Goal: Transaction & Acquisition: Purchase product/service

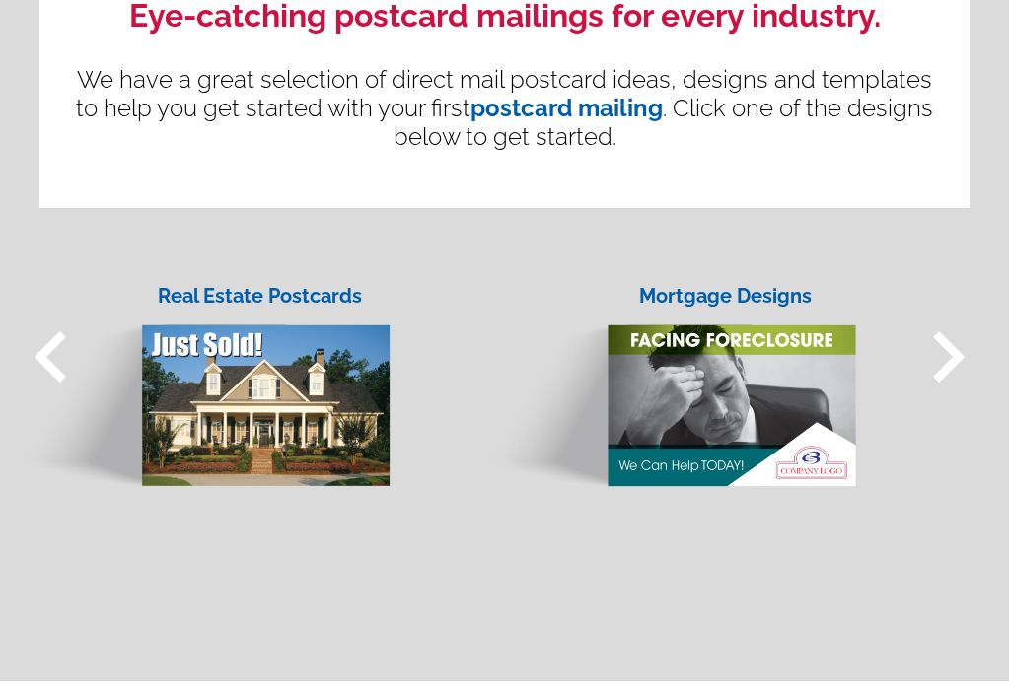
scroll to position [1620, 0]
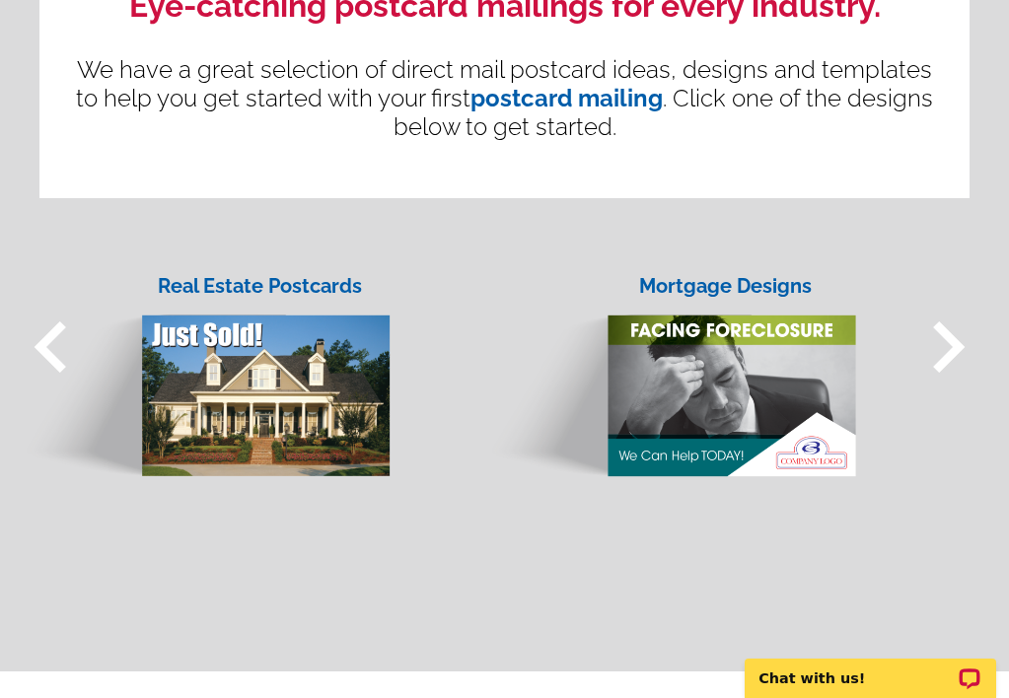
click at [252, 379] on img at bounding box center [204, 377] width 376 height 202
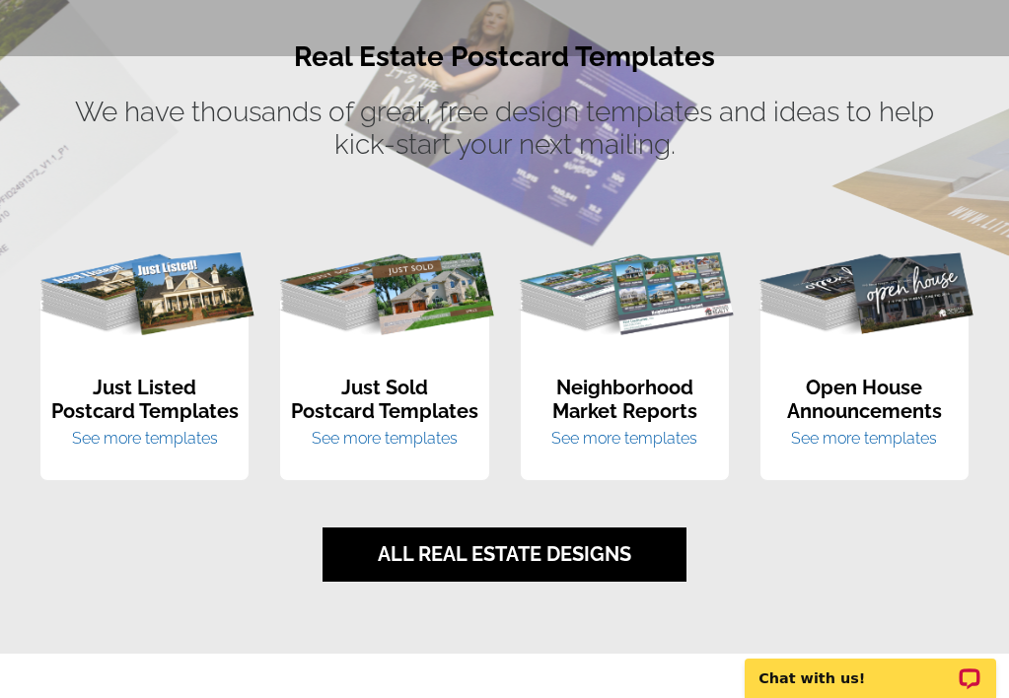
scroll to position [1374, 0]
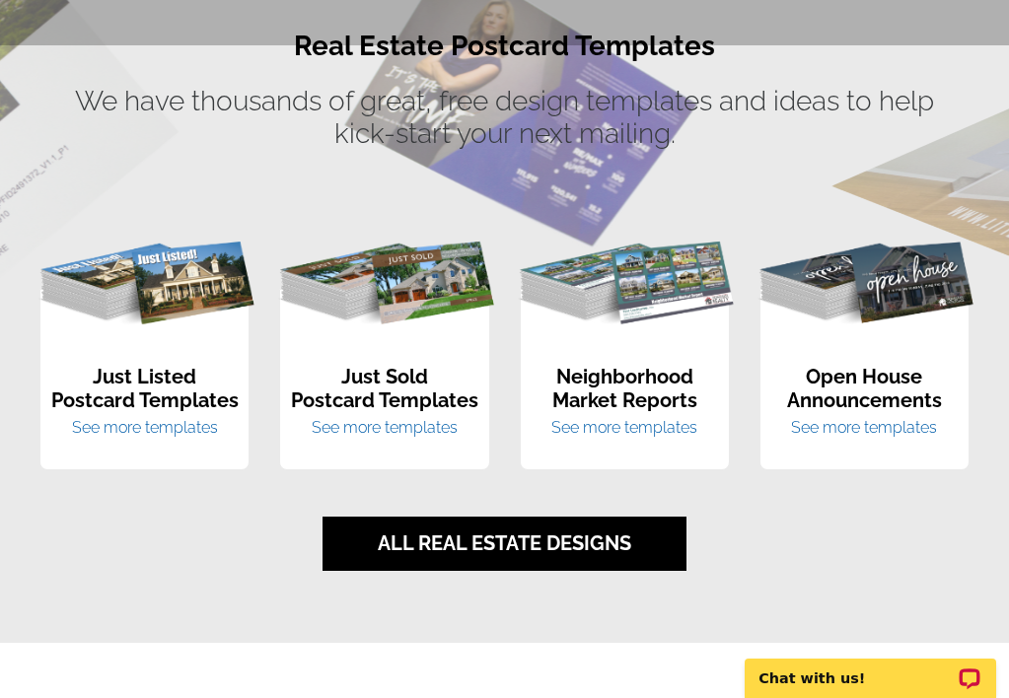
click at [646, 428] on link "See more templates" at bounding box center [624, 427] width 146 height 19
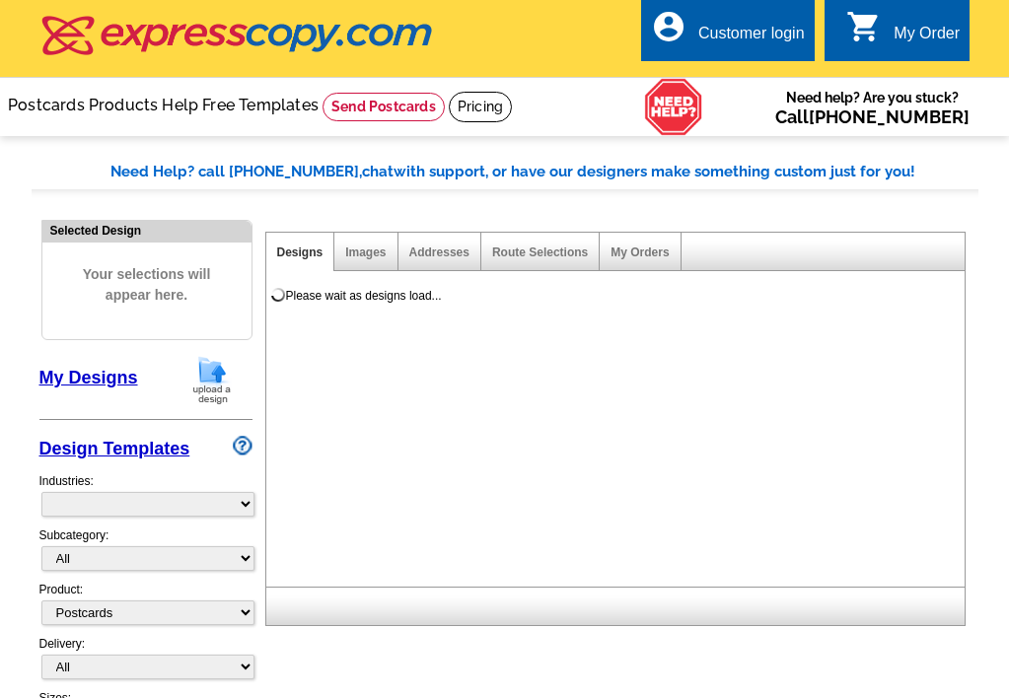
select select "1"
select select "2"
select select "785"
select select "791"
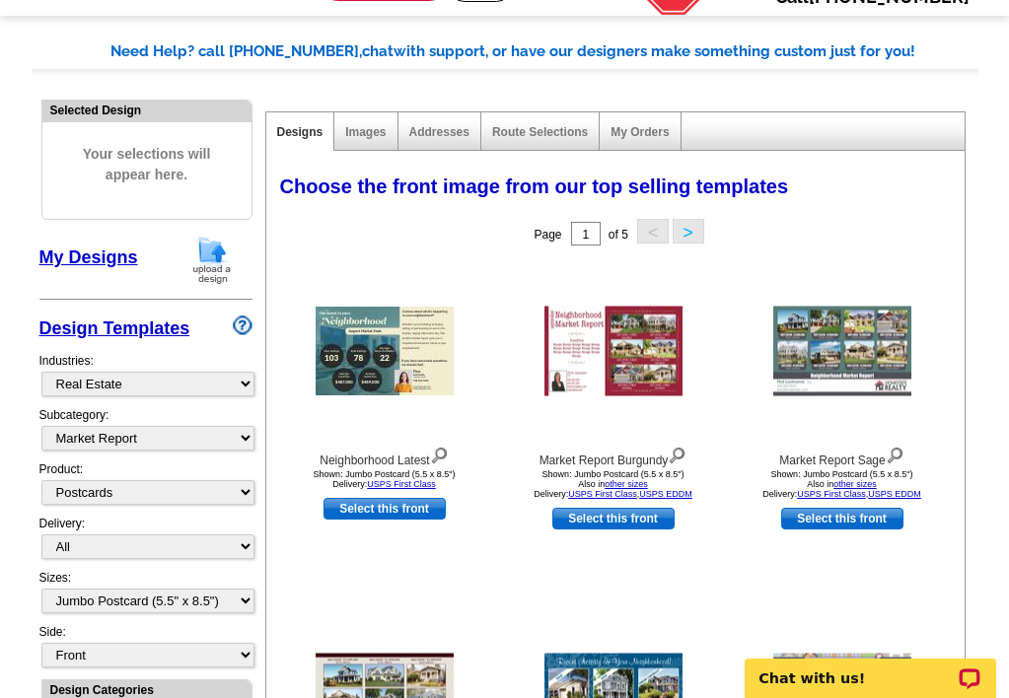
scroll to position [124, 0]
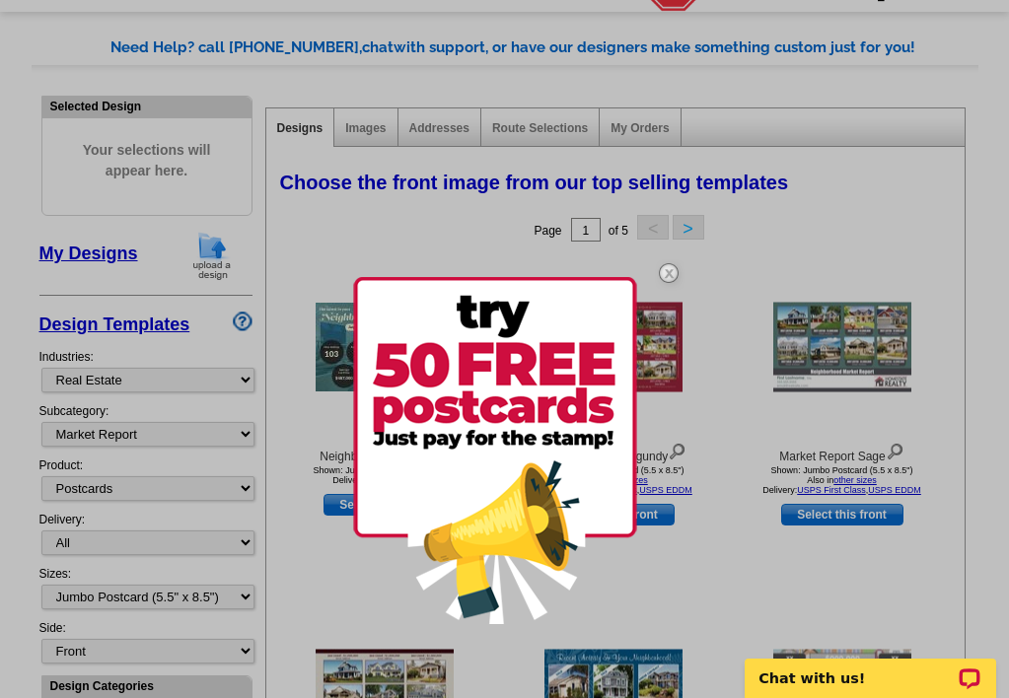
click at [629, 572] on img at bounding box center [495, 450] width 284 height 347
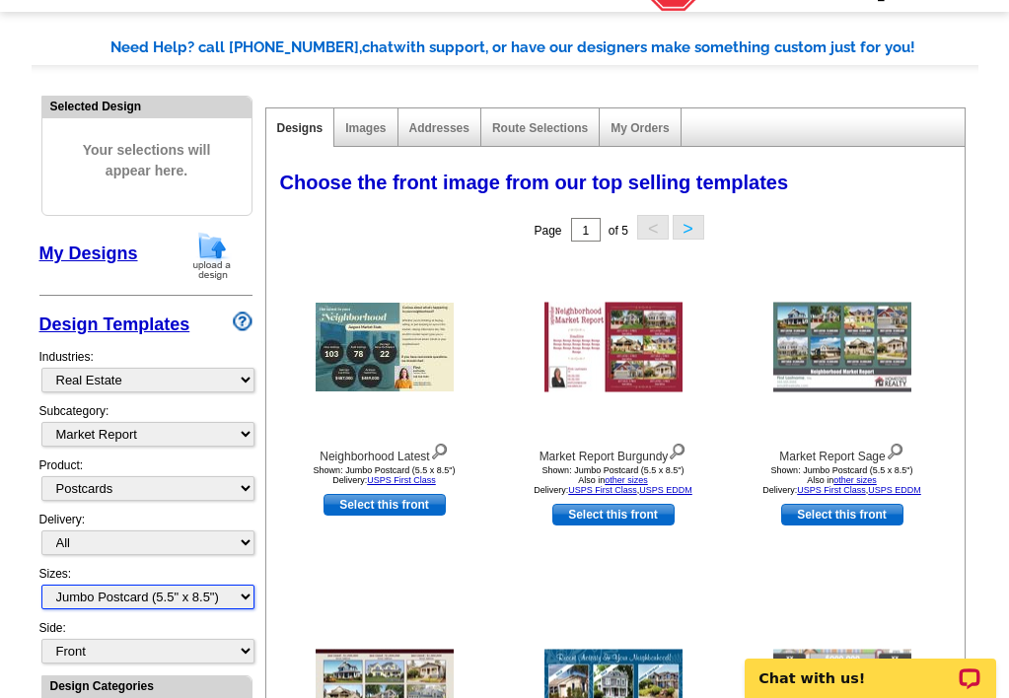
select select "9"
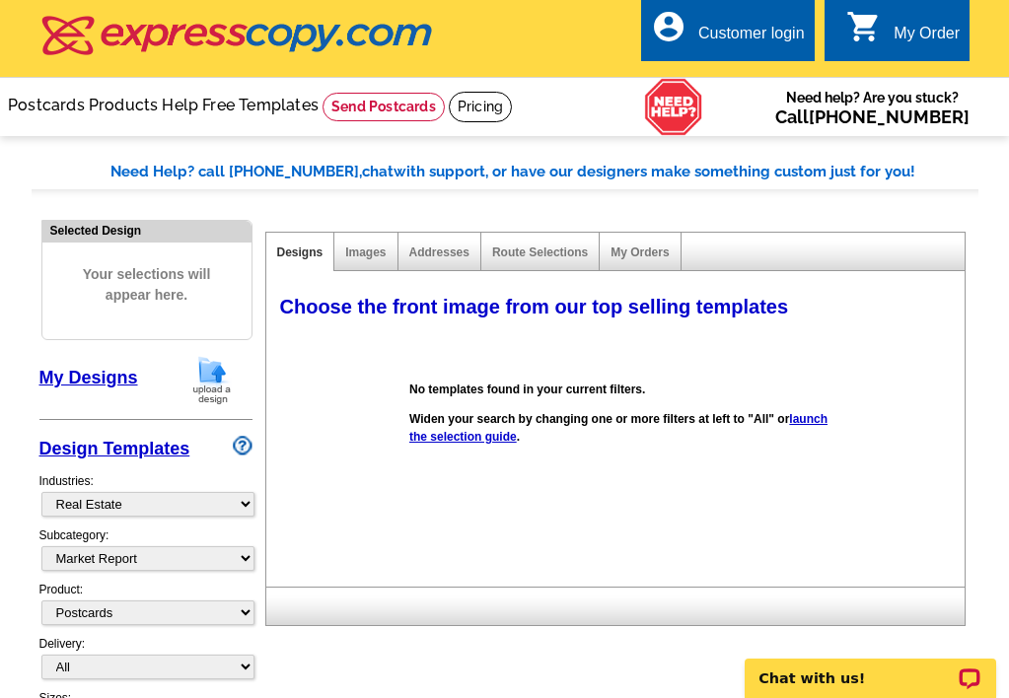
scroll to position [0, 0]
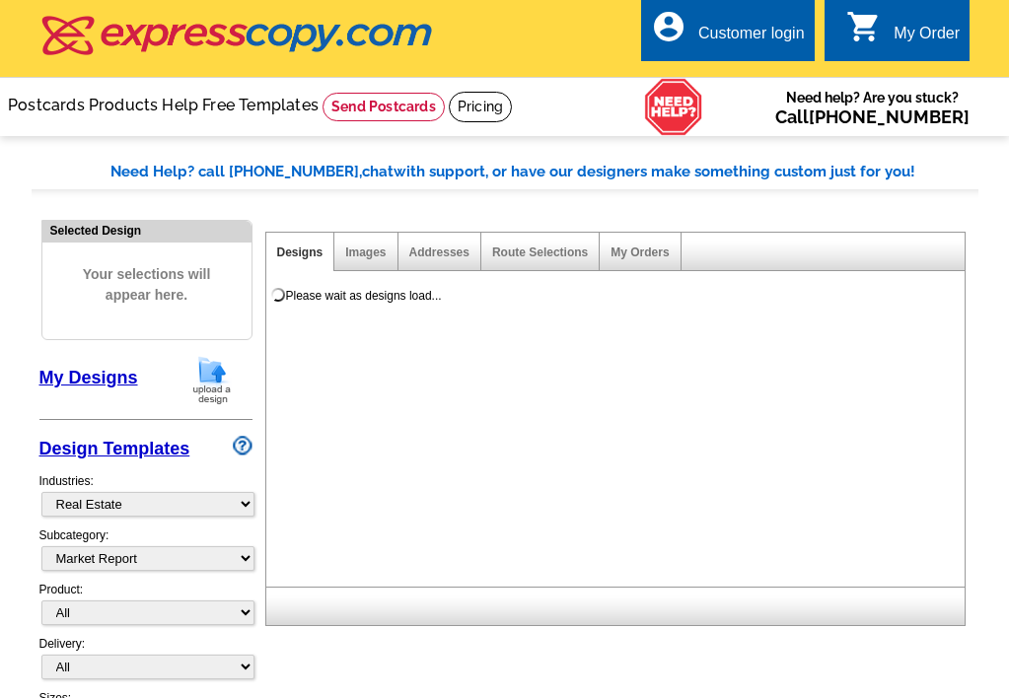
select select "785"
select select "791"
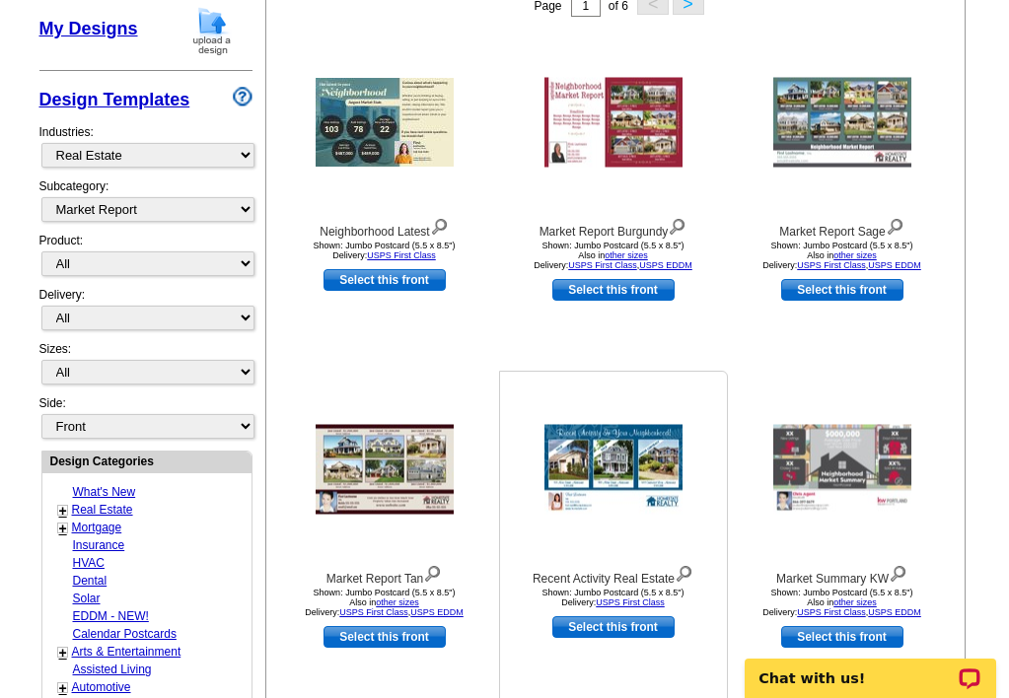
scroll to position [346, 0]
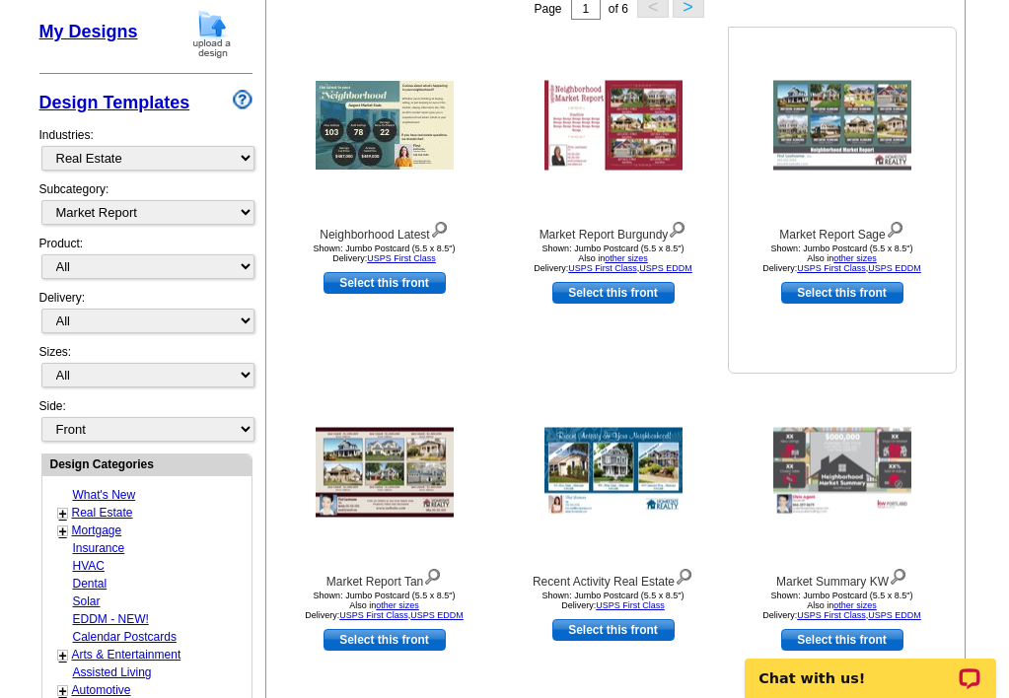
click at [845, 124] on img at bounding box center [842, 126] width 138 height 90
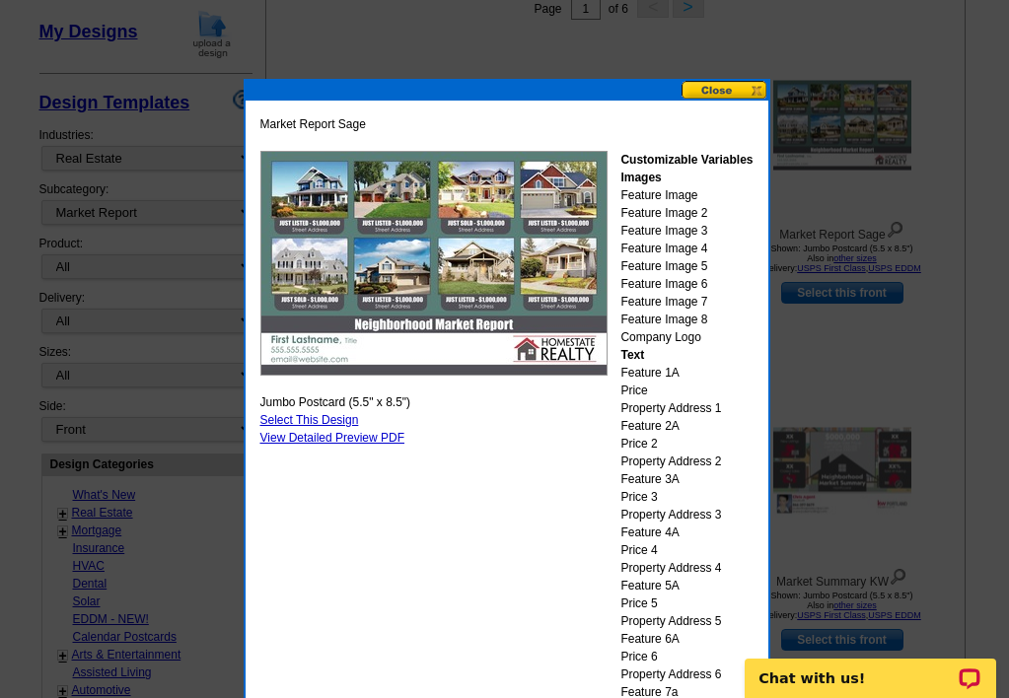
click at [628, 387] on div "Customizable Variables Images Feature Image Feature Image 2 Feature Image 3 Fea…" at bounding box center [686, 523] width 132 height 745
click at [724, 91] on button at bounding box center [724, 90] width 87 height 19
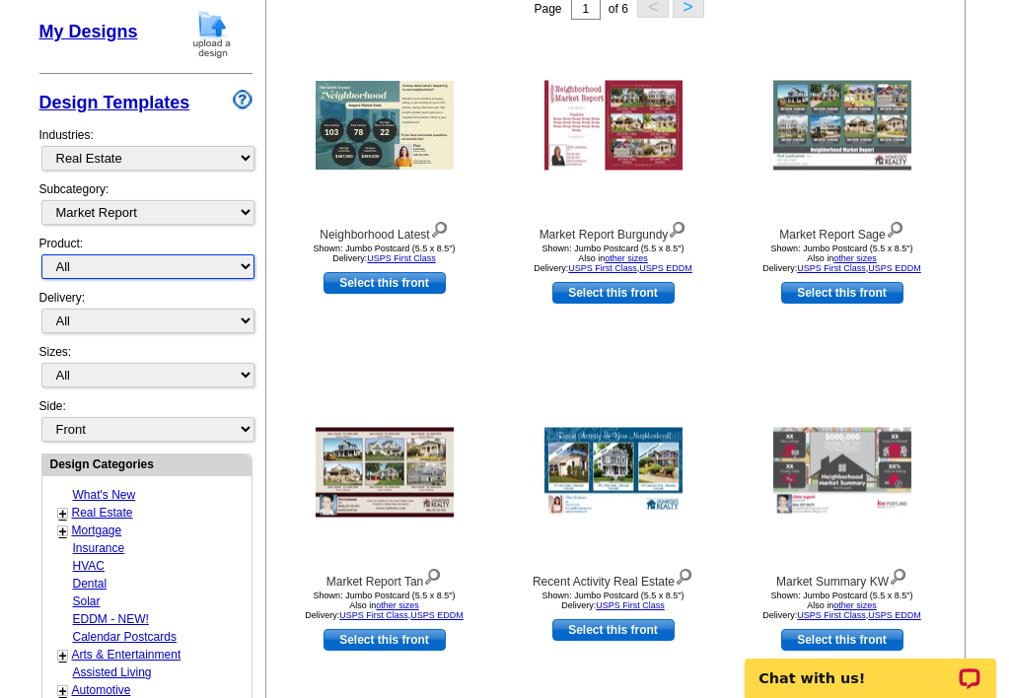
select select "2"
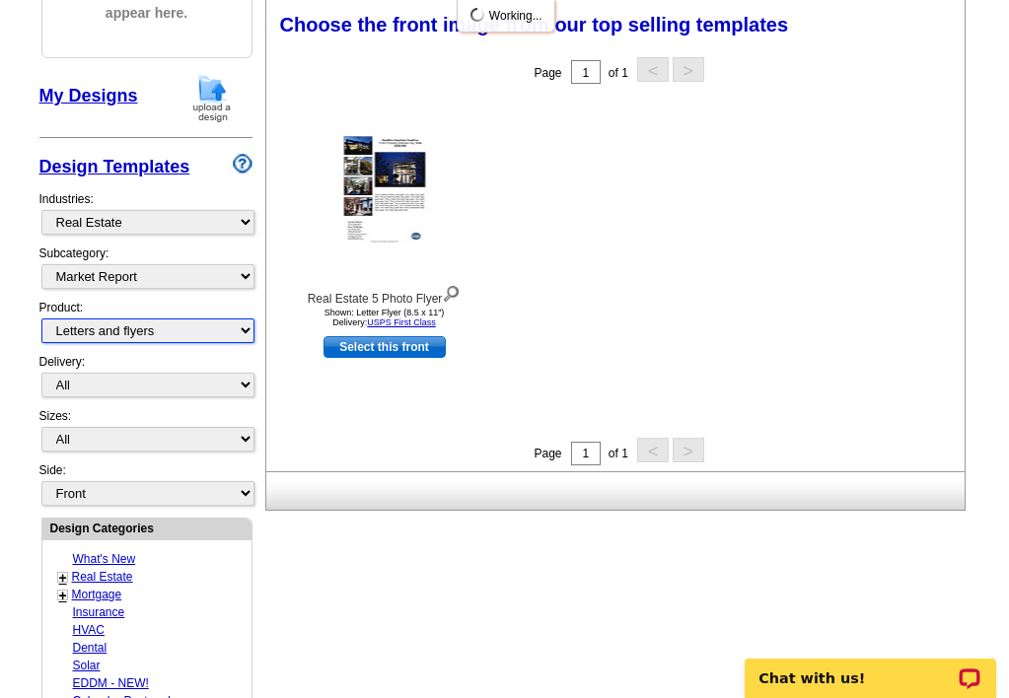
scroll to position [281, 0]
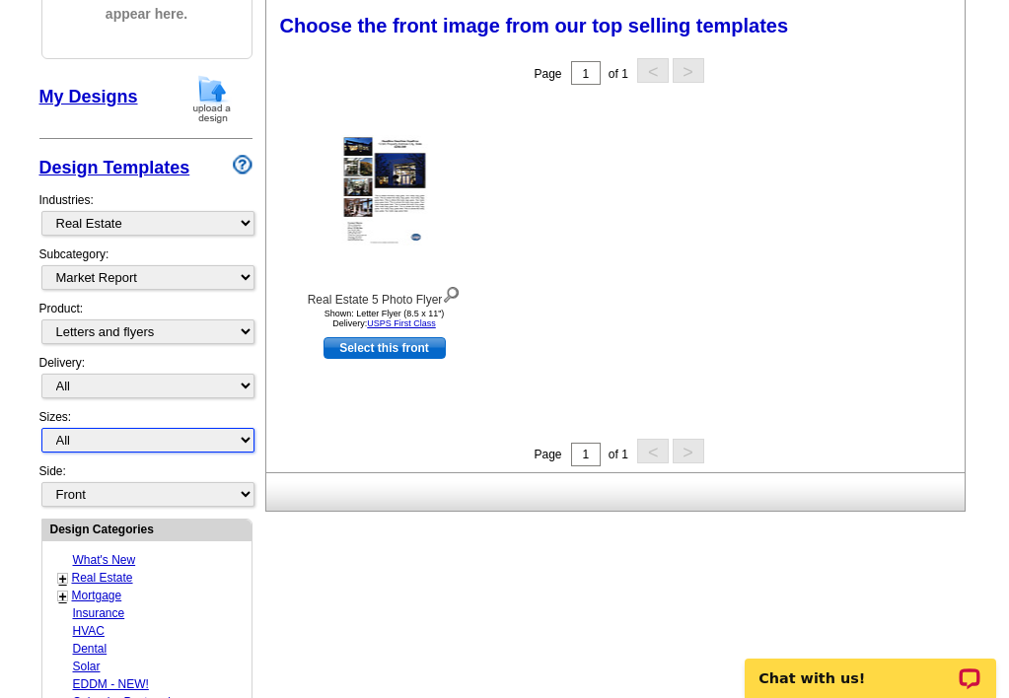
select select "6"
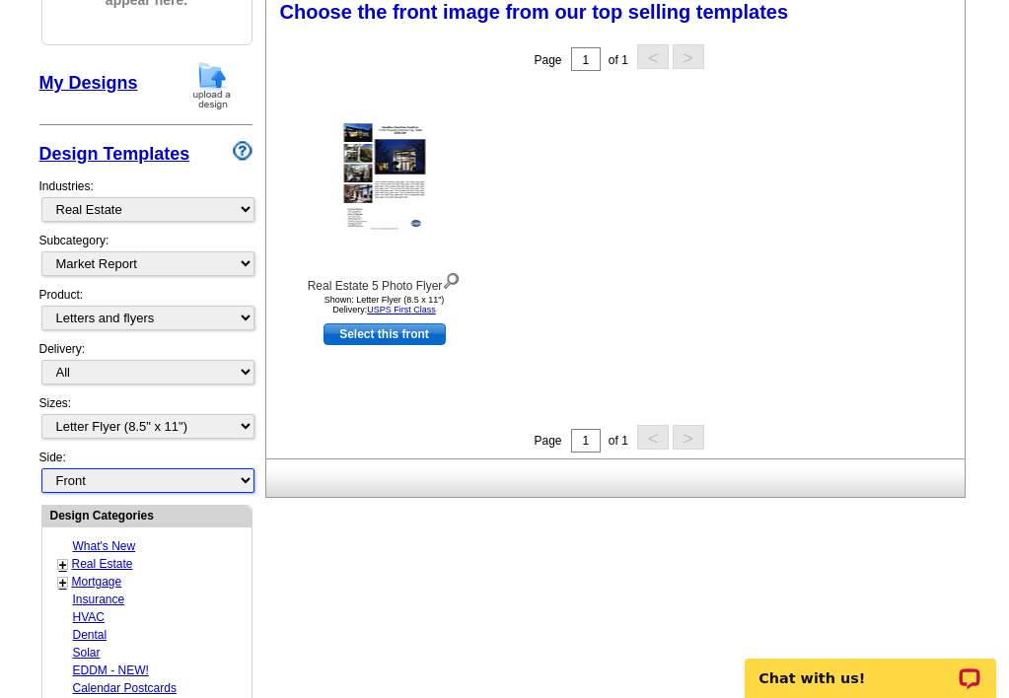
scroll to position [299, 0]
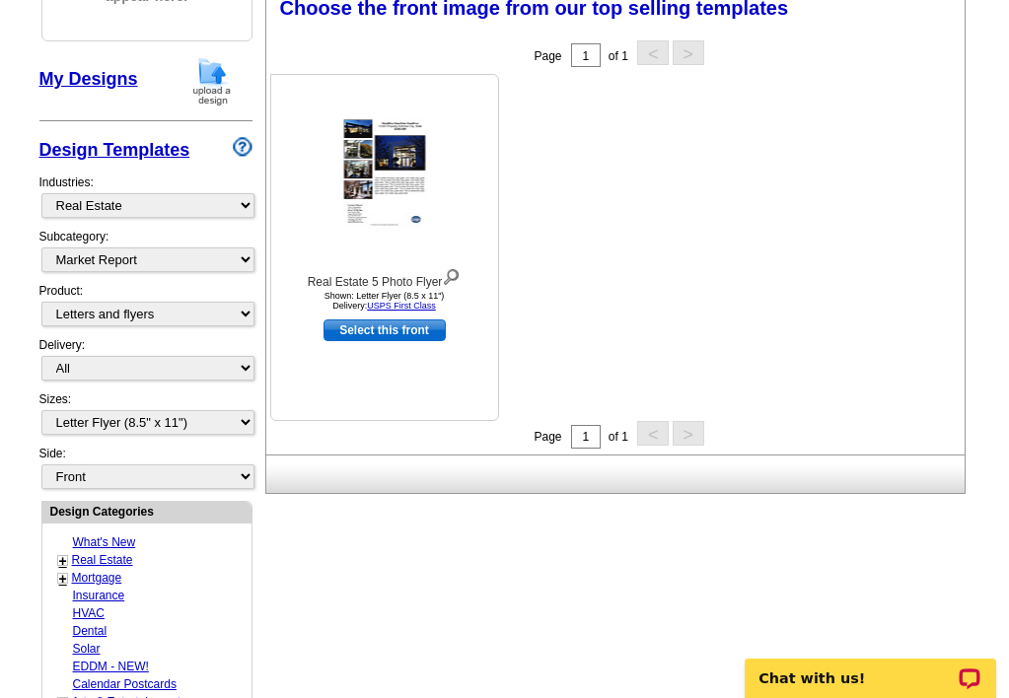
click at [421, 332] on link "Select this front" at bounding box center [384, 330] width 122 height 22
select select "back"
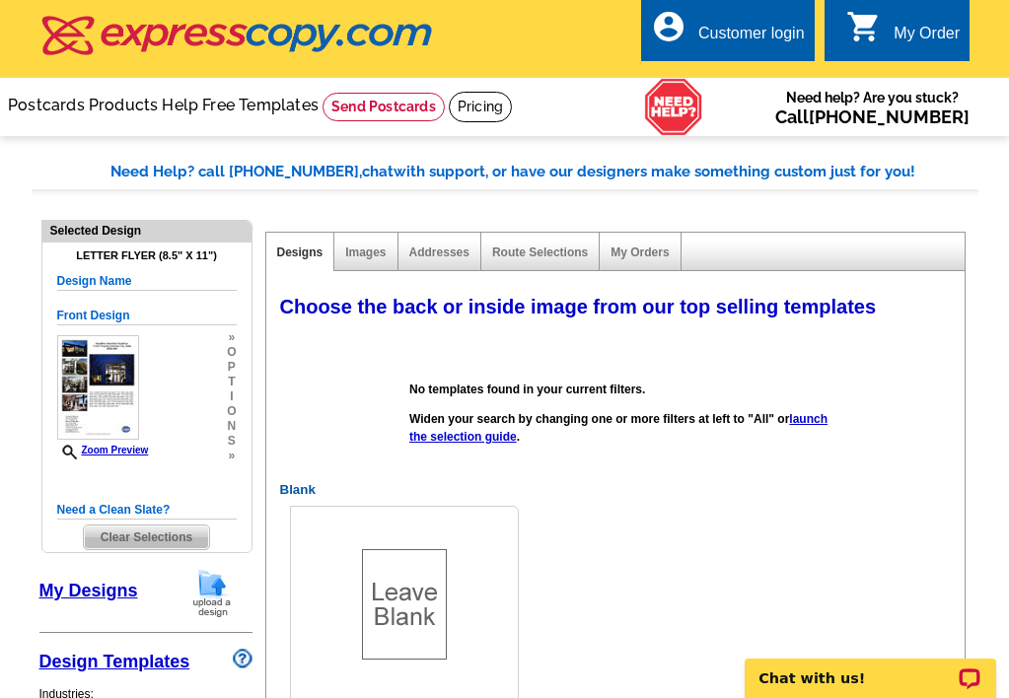
scroll to position [0, 0]
